Goal: Information Seeking & Learning: Learn about a topic

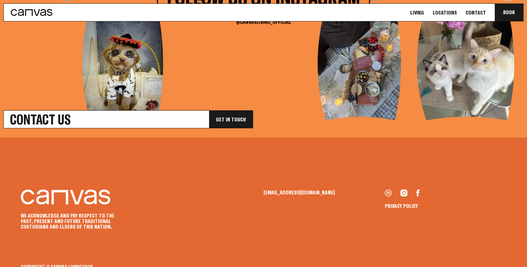
scroll to position [2578, 0]
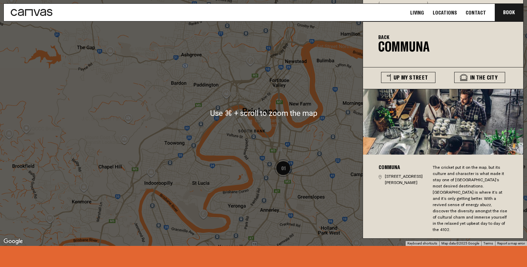
scroll to position [1692, 0]
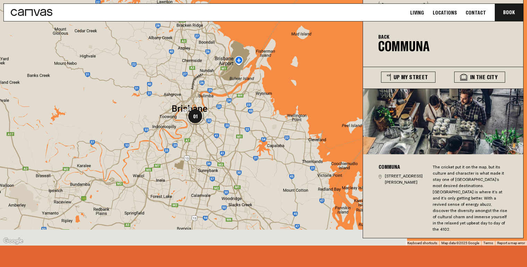
drag, startPoint x: 295, startPoint y: 167, endPoint x: 229, endPoint y: 113, distance: 85.6
click at [229, 113] on div at bounding box center [263, 113] width 527 height 266
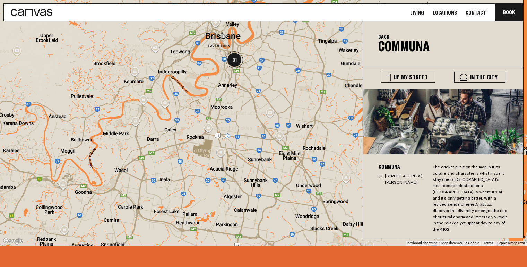
drag, startPoint x: 173, startPoint y: 161, endPoint x: 207, endPoint y: 161, distance: 33.6
click at [207, 161] on div at bounding box center [263, 113] width 527 height 266
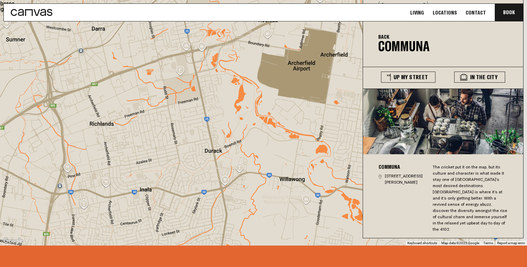
drag, startPoint x: 234, startPoint y: 139, endPoint x: 200, endPoint y: 165, distance: 42.5
click at [200, 165] on div at bounding box center [263, 113] width 527 height 266
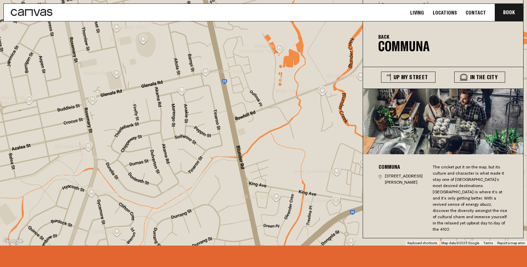
drag, startPoint x: 189, startPoint y: 149, endPoint x: 209, endPoint y: 144, distance: 20.3
click at [209, 144] on div at bounding box center [263, 113] width 527 height 266
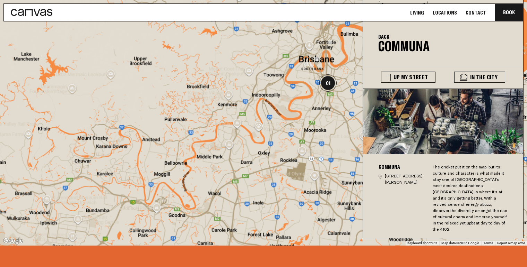
drag, startPoint x: 336, startPoint y: 108, endPoint x: 287, endPoint y: 158, distance: 70.6
click at [287, 158] on div at bounding box center [263, 113] width 527 height 266
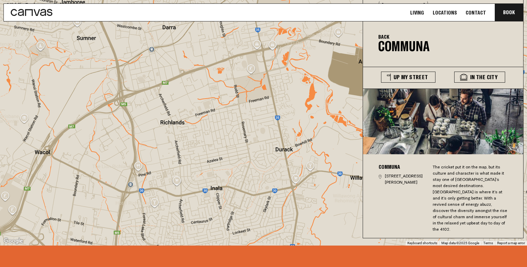
drag, startPoint x: 303, startPoint y: 151, endPoint x: 259, endPoint y: 176, distance: 50.7
click at [259, 176] on div at bounding box center [263, 113] width 527 height 266
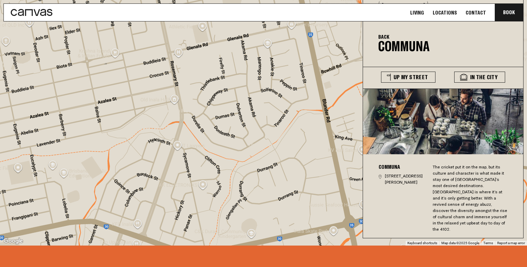
drag, startPoint x: 269, startPoint y: 164, endPoint x: 231, endPoint y: 164, distance: 38.1
click at [231, 164] on div at bounding box center [263, 113] width 527 height 266
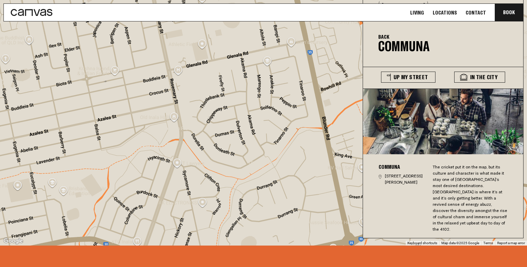
drag, startPoint x: 213, startPoint y: 147, endPoint x: 213, endPoint y: 173, distance: 26.0
click at [213, 173] on div at bounding box center [263, 113] width 527 height 266
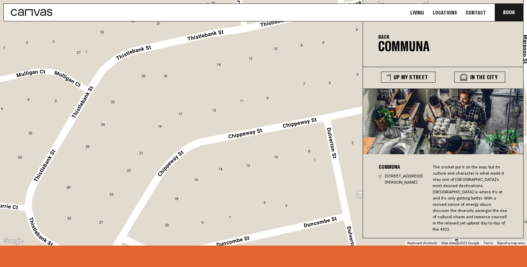
drag, startPoint x: 236, startPoint y: 113, endPoint x: 176, endPoint y: 143, distance: 66.8
click at [176, 143] on div at bounding box center [263, 113] width 527 height 266
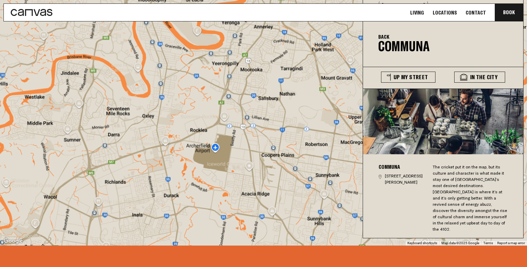
drag, startPoint x: 188, startPoint y: 131, endPoint x: 171, endPoint y: 175, distance: 47.0
click at [171, 175] on div at bounding box center [263, 113] width 527 height 266
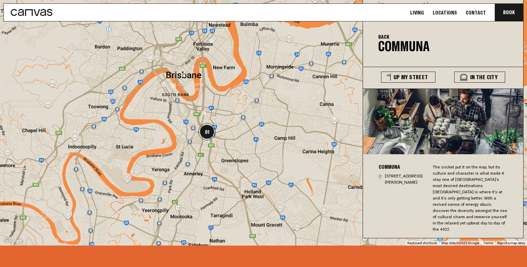
click at [204, 102] on div at bounding box center [263, 113] width 527 height 266
click at [204, 111] on img at bounding box center [204, 113] width 4 height 4
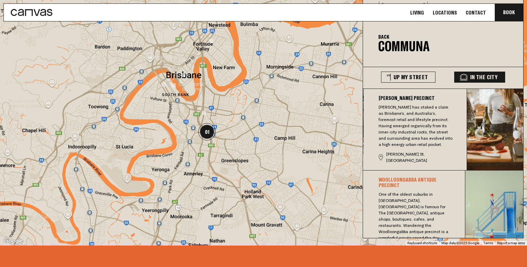
scroll to position [77, 0]
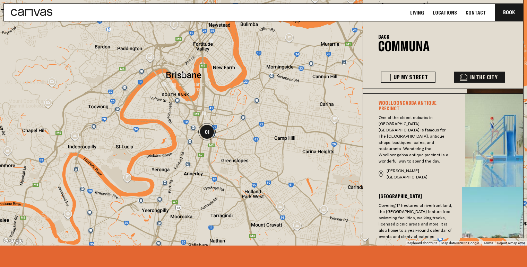
click at [210, 123] on img "01" at bounding box center [206, 131] width 17 height 17
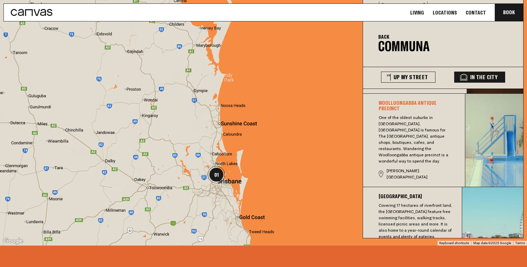
drag, startPoint x: 197, startPoint y: 96, endPoint x: 197, endPoint y: 151, distance: 55.4
click at [197, 151] on div at bounding box center [263, 113] width 527 height 266
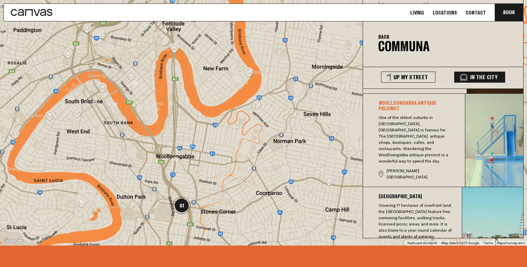
click at [182, 197] on img "01" at bounding box center [181, 205] width 17 height 17
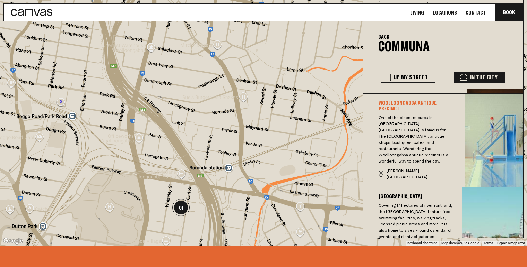
click at [184, 199] on img "01" at bounding box center [180, 207] width 17 height 17
click at [406, 72] on button "Up My Street" at bounding box center [408, 77] width 54 height 11
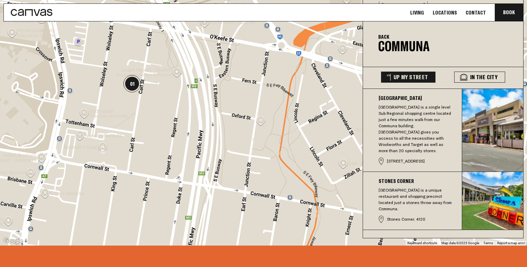
click at [133, 75] on img "01" at bounding box center [131, 83] width 17 height 17
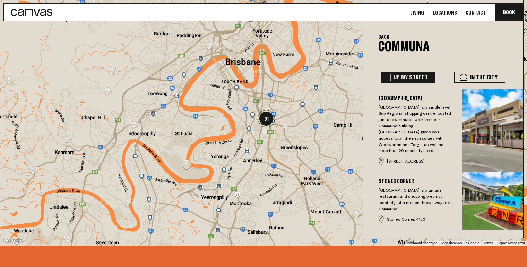
click at [384, 24] on nav "Living Locations Contact Book Communa Book" at bounding box center [263, 12] width 527 height 25
click at [382, 34] on button "Back" at bounding box center [383, 37] width 11 height 6
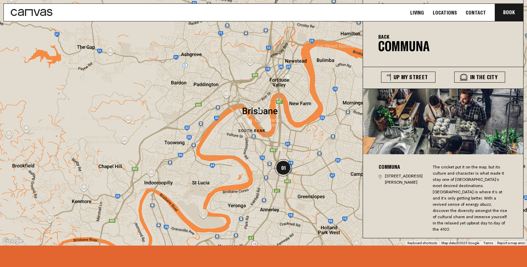
click at [387, 33] on div "Back Communa" at bounding box center [422, 43] width 88 height 21
click at [387, 24] on nav "Living Locations Contact Book Communa Book" at bounding box center [263, 12] width 527 height 25
click at [284, 159] on img "01" at bounding box center [282, 167] width 17 height 17
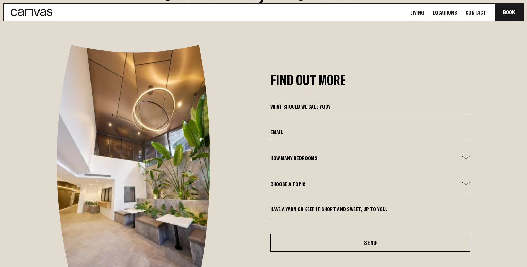
scroll to position [2331, 0]
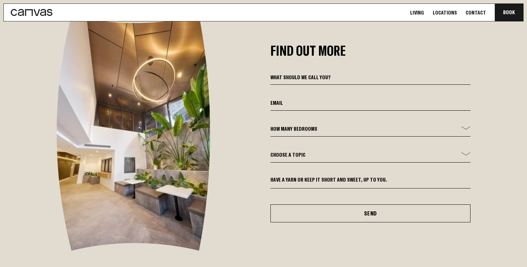
click at [385, 73] on input at bounding box center [370, 79] width 200 height 12
click at [380, 44] on h2 "Find Out More" at bounding box center [370, 50] width 200 height 13
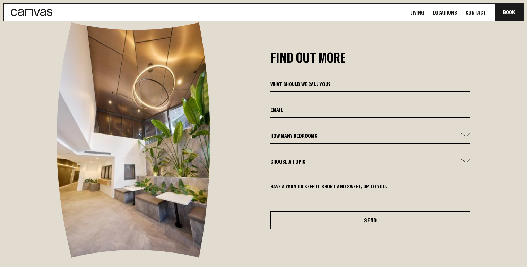
scroll to position [2323, 0]
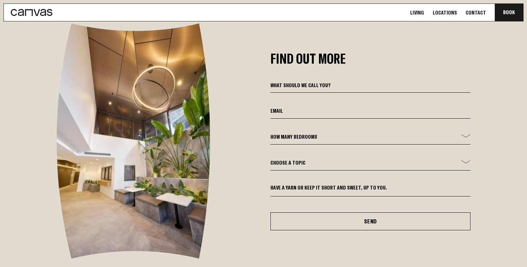
click at [341, 170] on form "How many bedrooms - 1 Bed 2 Bed 3 Bed Choose a topic General Enquiry Booking En…" at bounding box center [370, 156] width 200 height 150
click at [344, 185] on textarea at bounding box center [370, 191] width 200 height 12
click at [241, 161] on div "Find Out More How many bedrooms - 1 Bed 2 Bed 3 Bed Choose a topic General Enqu…" at bounding box center [263, 142] width 513 height 236
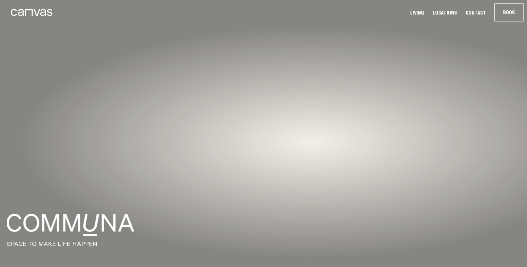
scroll to position [0, 0]
click at [445, 12] on link "Locations" at bounding box center [444, 12] width 28 height 7
